Goal: Transaction & Acquisition: Purchase product/service

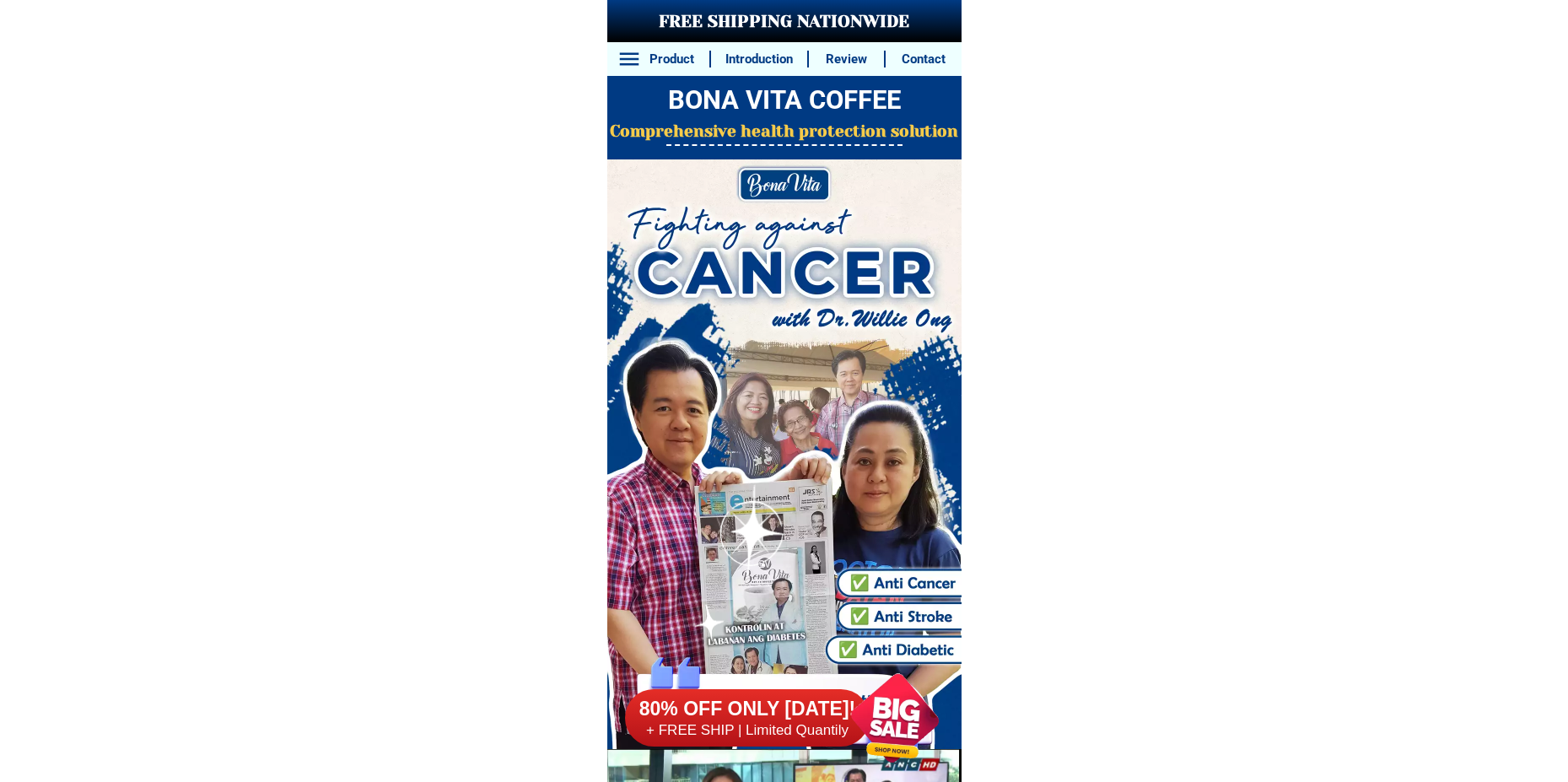
click at [883, 721] on div at bounding box center [894, 718] width 128 height 128
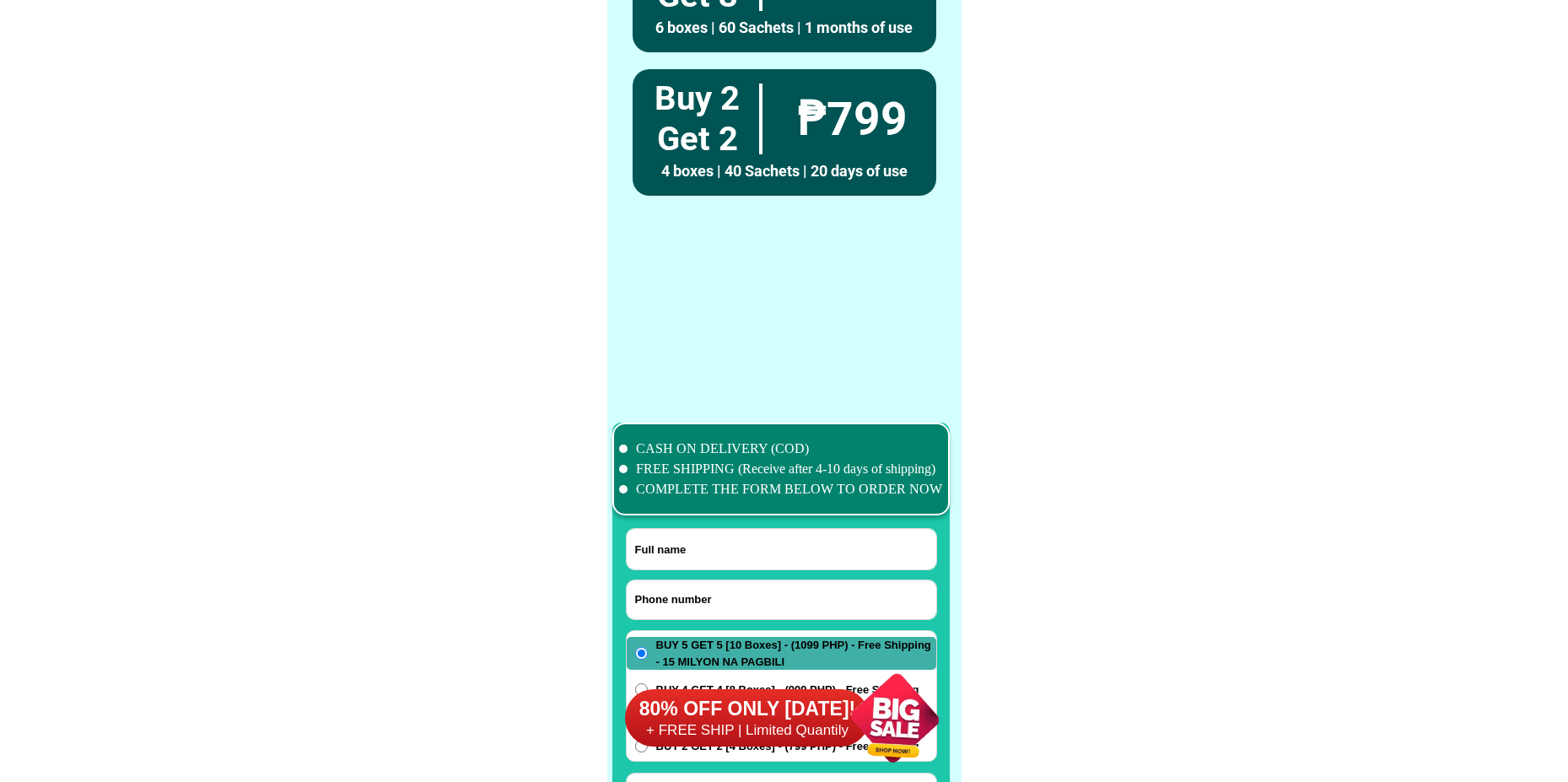
scroll to position [13303, 0]
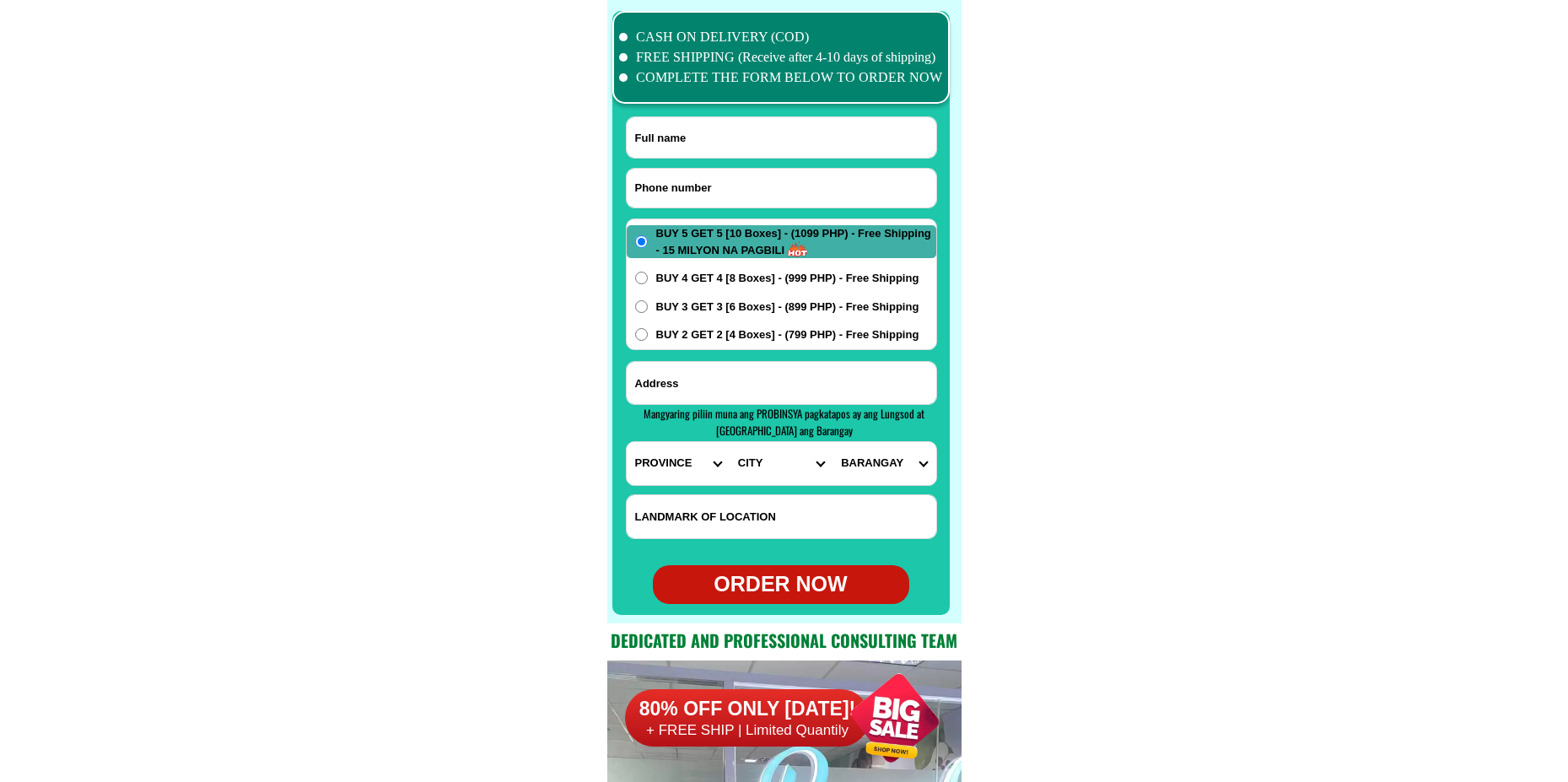
click at [761, 205] on input "Input phone_number" at bounding box center [782, 188] width 310 height 39
paste input "09106200748"
type input "09106200748"
click at [761, 151] on input "Input full_name" at bounding box center [782, 138] width 310 height 41
paste input "[PERSON_NAME]"
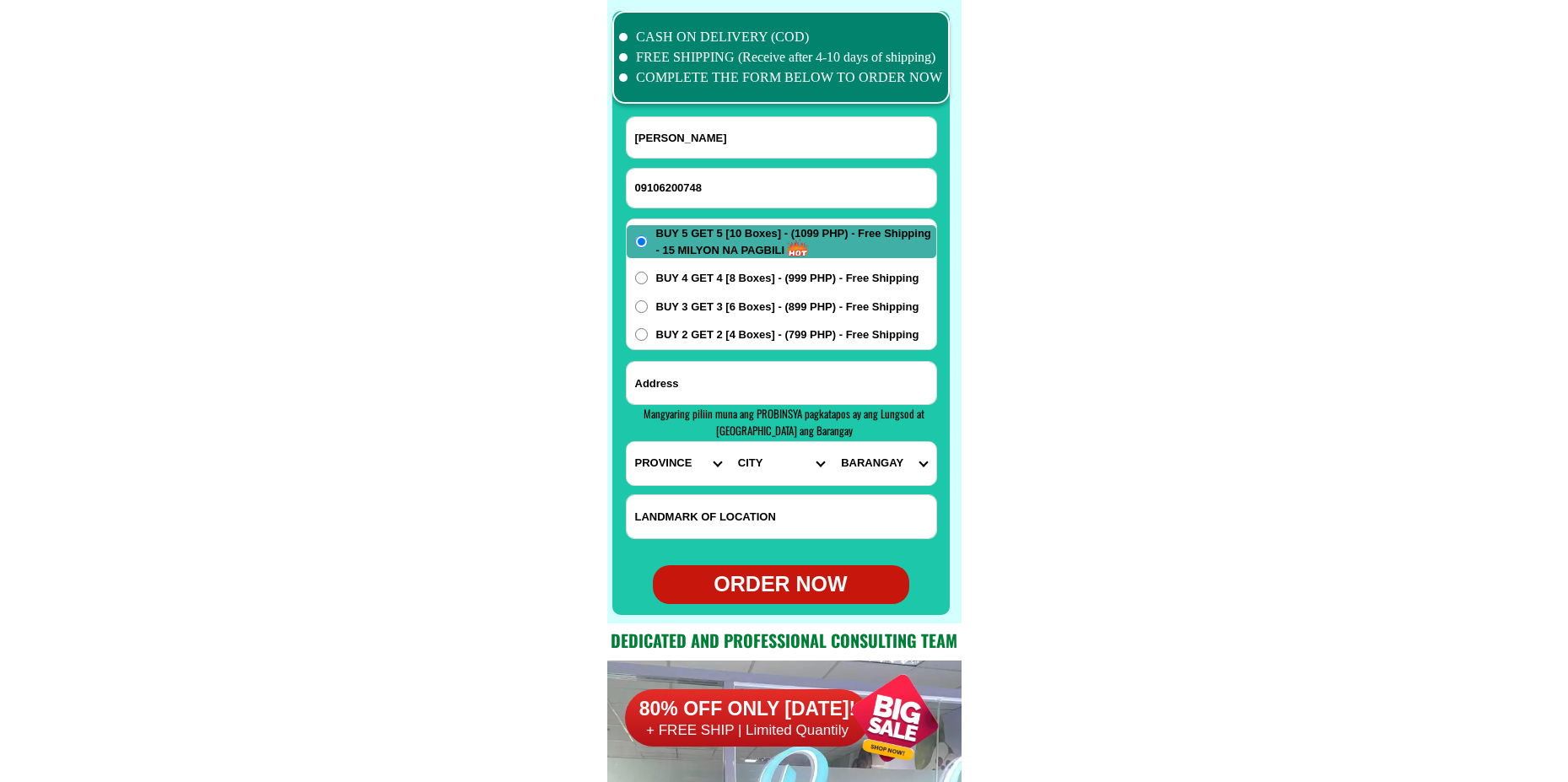
type input "[PERSON_NAME]"
paste input "Pangasinan, [PERSON_NAME][GEOGRAPHIC_DATA], [GEOGRAPHIC_DATA] zone 5"
click at [775, 378] on input "Input address" at bounding box center [782, 384] width 310 height 43
type input "Pangasinan, [PERSON_NAME][GEOGRAPHIC_DATA], [GEOGRAPHIC_DATA] zone 5"
click at [647, 463] on select "PROVINCE [GEOGRAPHIC_DATA] [GEOGRAPHIC_DATA][PERSON_NAME][GEOGRAPHIC_DATA][GEOG…" at bounding box center [678, 463] width 103 height 43
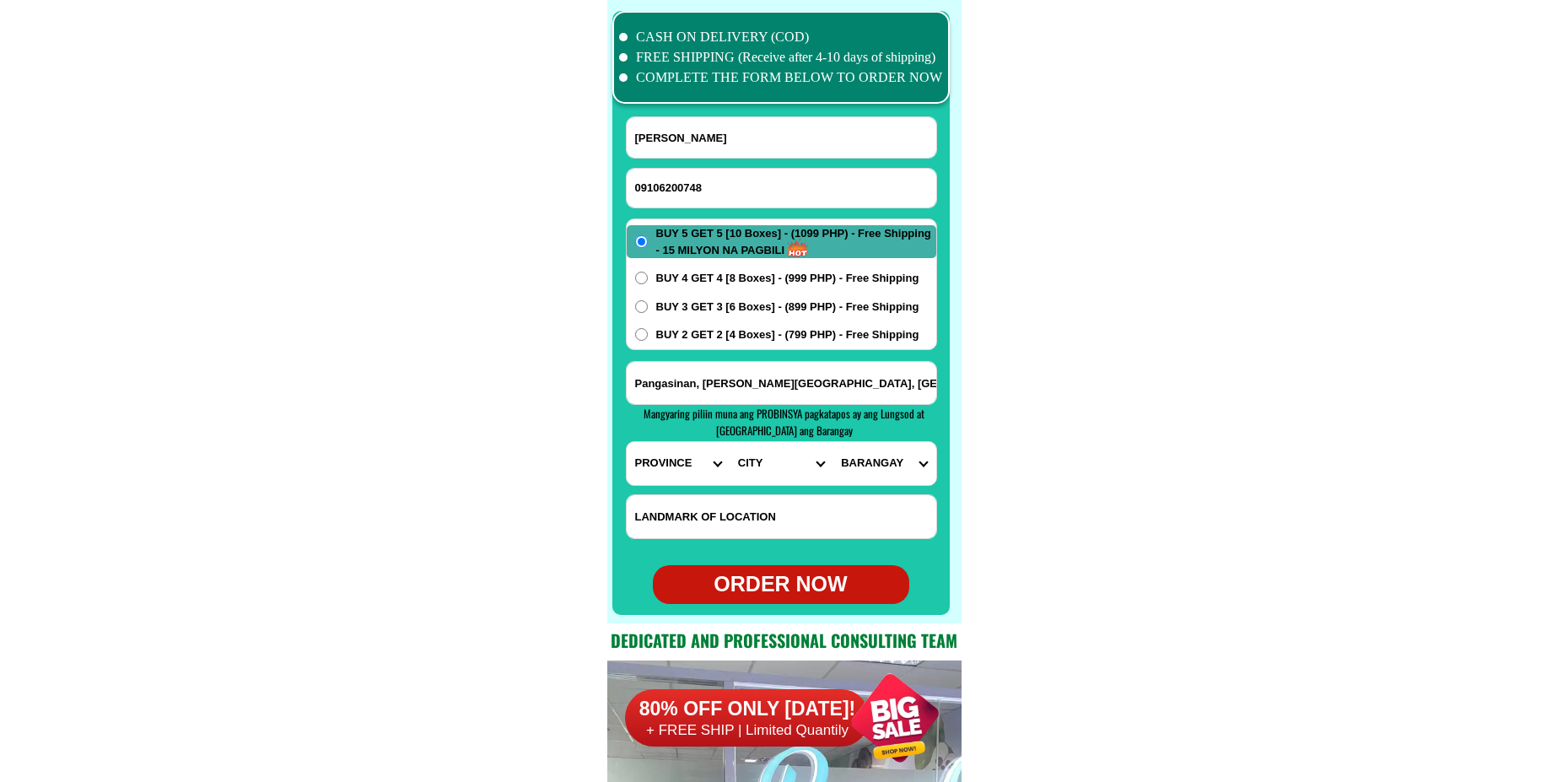
select select "63_247"
click at [627, 442] on select "PROVINCE [GEOGRAPHIC_DATA] [GEOGRAPHIC_DATA][PERSON_NAME][GEOGRAPHIC_DATA][GEOG…" at bounding box center [678, 463] width 103 height 43
click at [765, 473] on select "CITY [GEOGRAPHIC_DATA] [PERSON_NAME]-city [GEOGRAPHIC_DATA] [GEOGRAPHIC_DATA] […" at bounding box center [781, 463] width 103 height 43
select select "63_2472688"
click at [729, 442] on select "CITY [GEOGRAPHIC_DATA] [PERSON_NAME]-city [GEOGRAPHIC_DATA] [GEOGRAPHIC_DATA] […" at bounding box center [781, 463] width 103 height 43
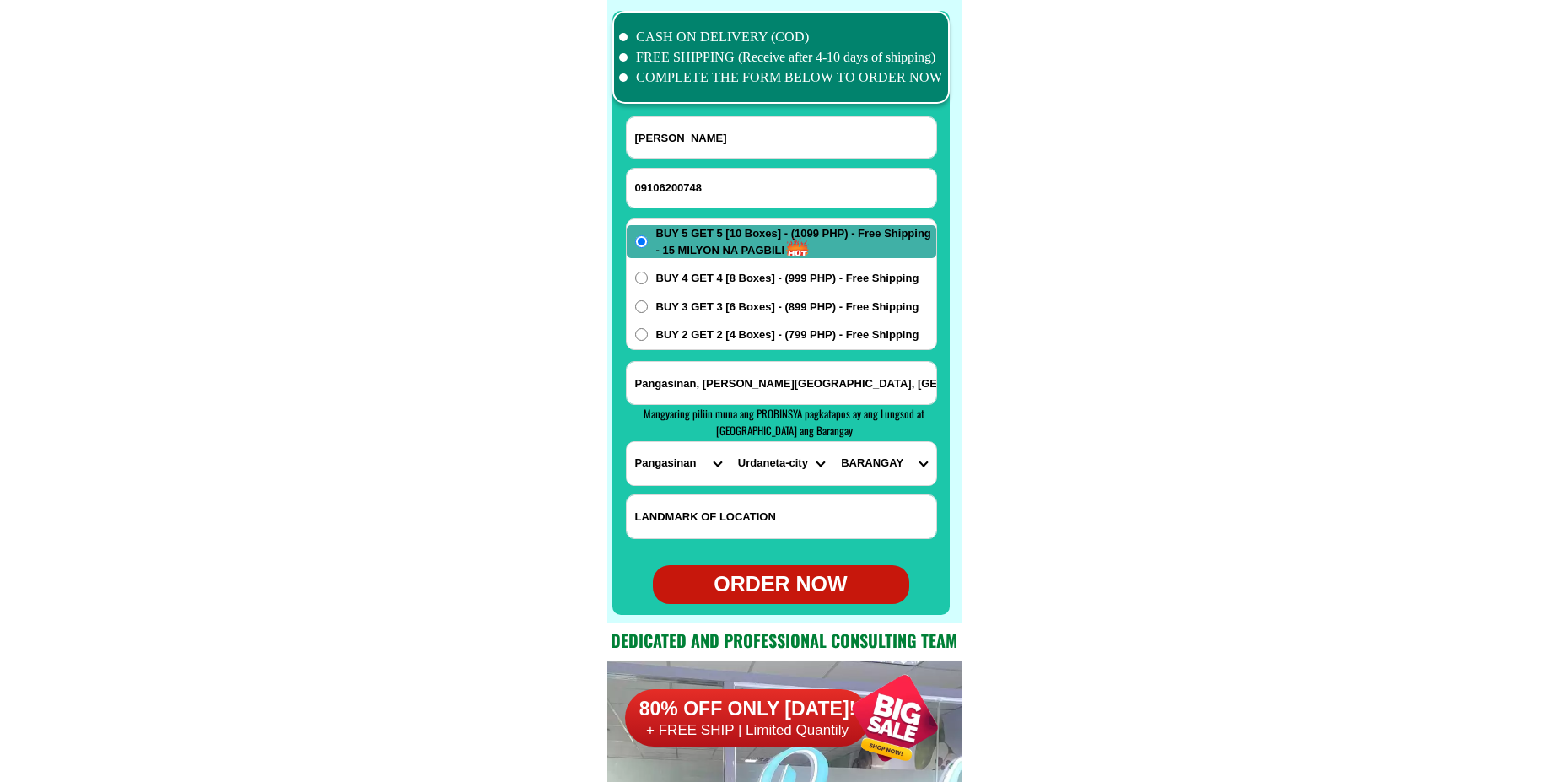
click at [876, 485] on div "PROVINCE [GEOGRAPHIC_DATA] [GEOGRAPHIC_DATA][PERSON_NAME][GEOGRAPHIC_DATA][GEOG…" at bounding box center [781, 463] width 311 height 45
click at [880, 470] on select "BARANGAY [GEOGRAPHIC_DATA] [GEOGRAPHIC_DATA][PERSON_NAME][GEOGRAPHIC_DATA] Cama…" at bounding box center [883, 463] width 103 height 43
select select "63_2472688362"
click at [832, 442] on select "BARANGAY [GEOGRAPHIC_DATA] [GEOGRAPHIC_DATA][PERSON_NAME][GEOGRAPHIC_DATA] Cama…" at bounding box center [883, 463] width 103 height 43
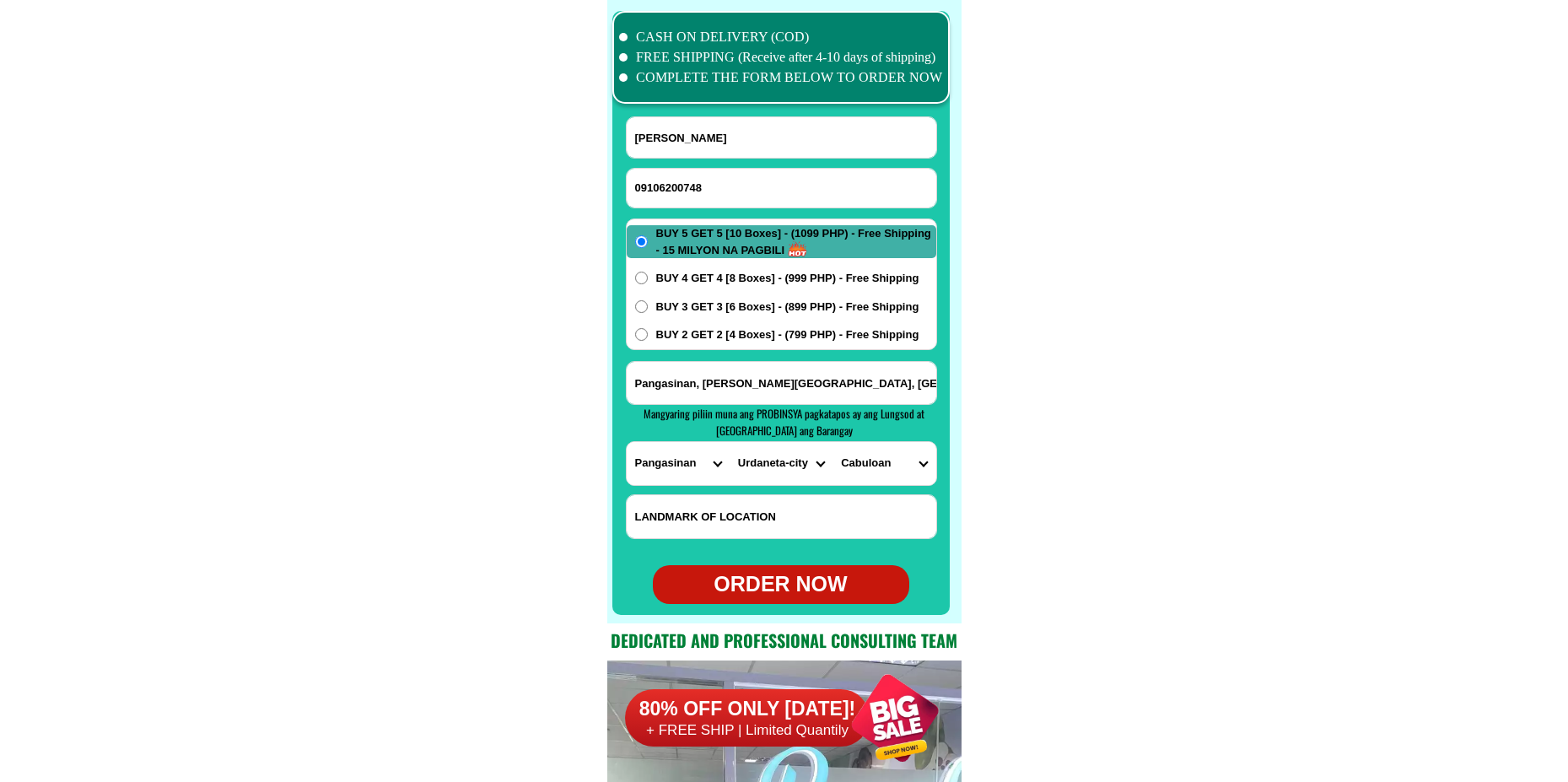
click at [812, 309] on span "BUY 3 GET 3 [6 Boxes] - (899 PHP) - Free Shipping" at bounding box center [787, 306] width 263 height 16
click at [648, 309] on input "BUY 3 GET 3 [6 Boxes] - (899 PHP) - Free Shipping" at bounding box center [641, 306] width 13 height 13
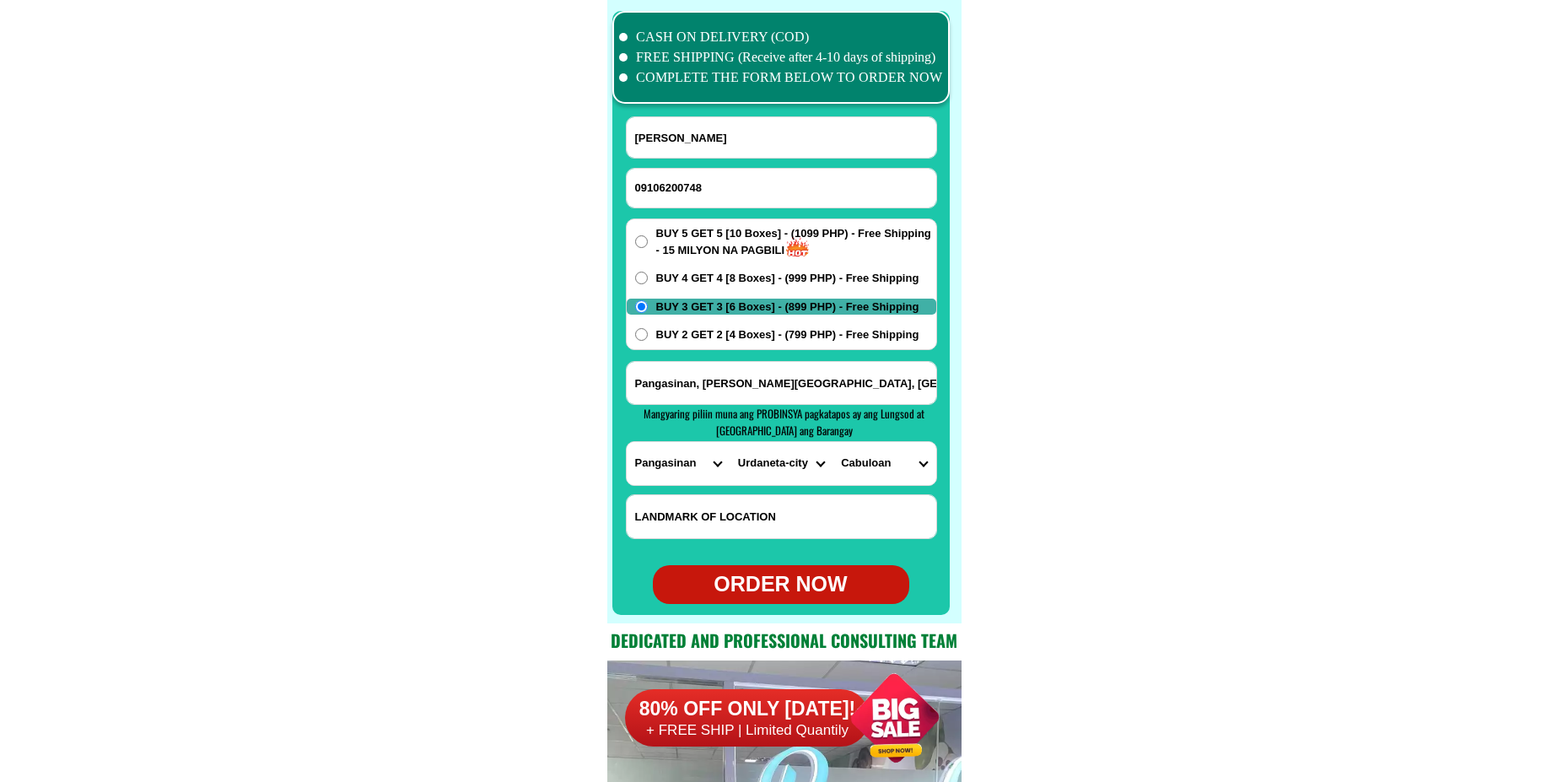
click at [782, 590] on div "ORDER NOW" at bounding box center [781, 584] width 257 height 32
radio input "true"
